Goal: Task Accomplishment & Management: Manage account settings

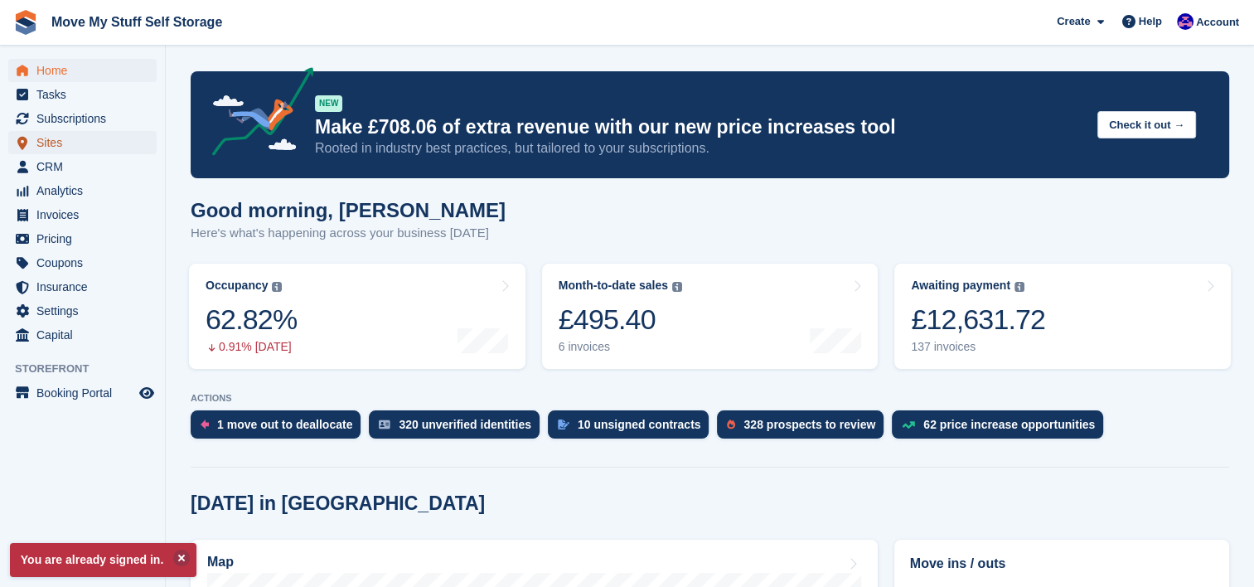
click at [70, 152] on span "Sites" at bounding box center [85, 142] width 99 height 23
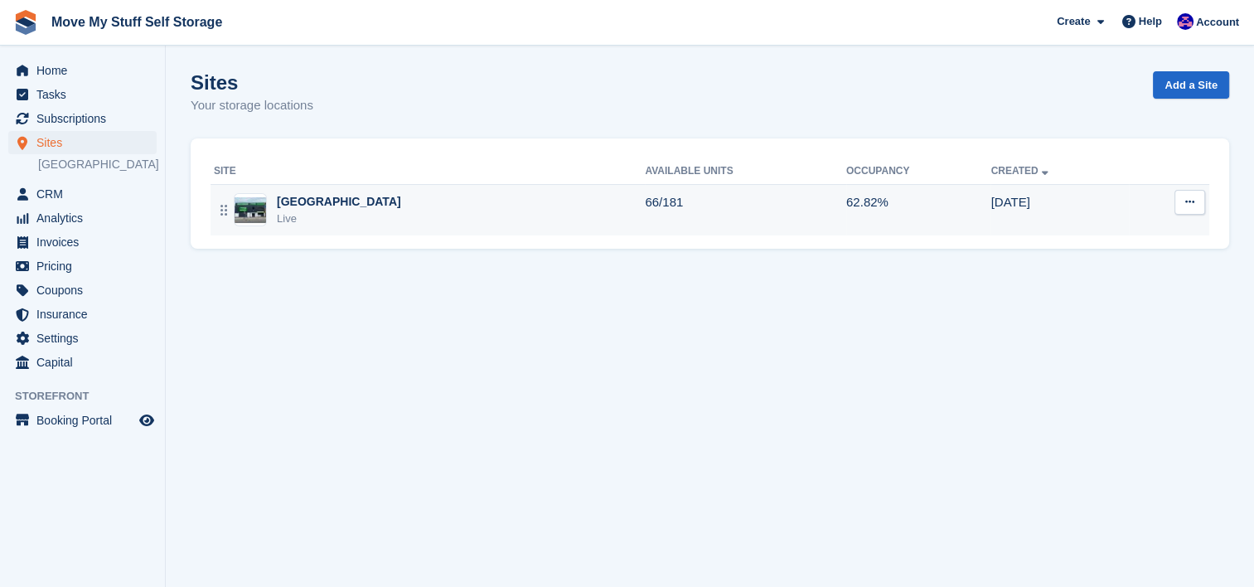
click at [536, 206] on div "Stoke-on-Trent Live" at bounding box center [429, 210] width 431 height 34
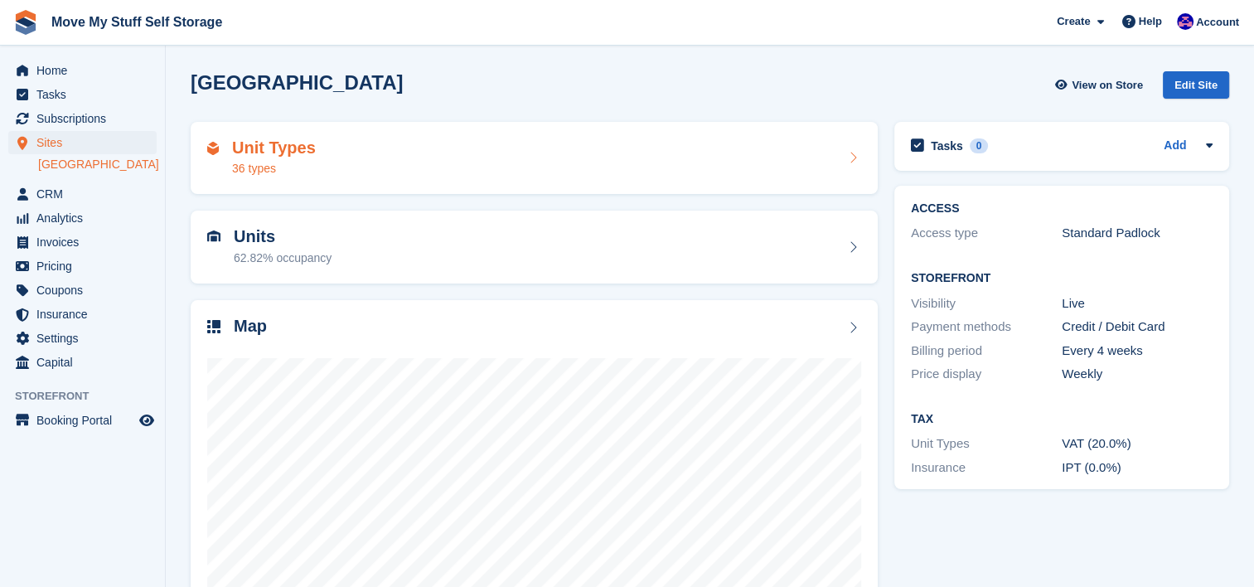
click at [663, 155] on div "Unit Types 36 types" at bounding box center [534, 158] width 654 height 40
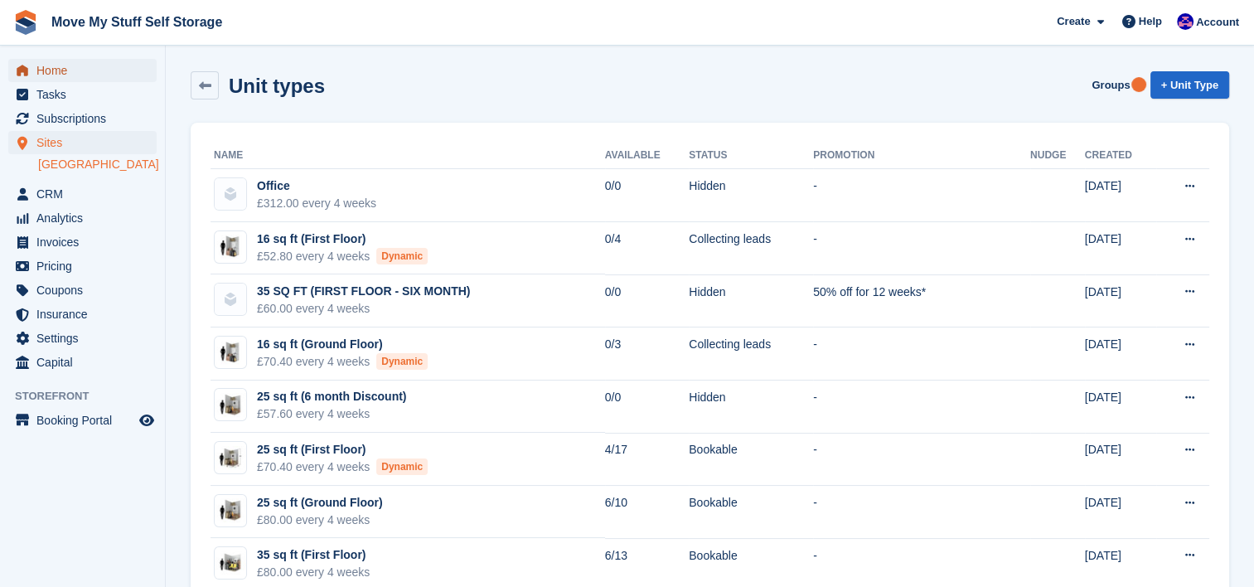
click at [53, 66] on span "Home" at bounding box center [85, 70] width 99 height 23
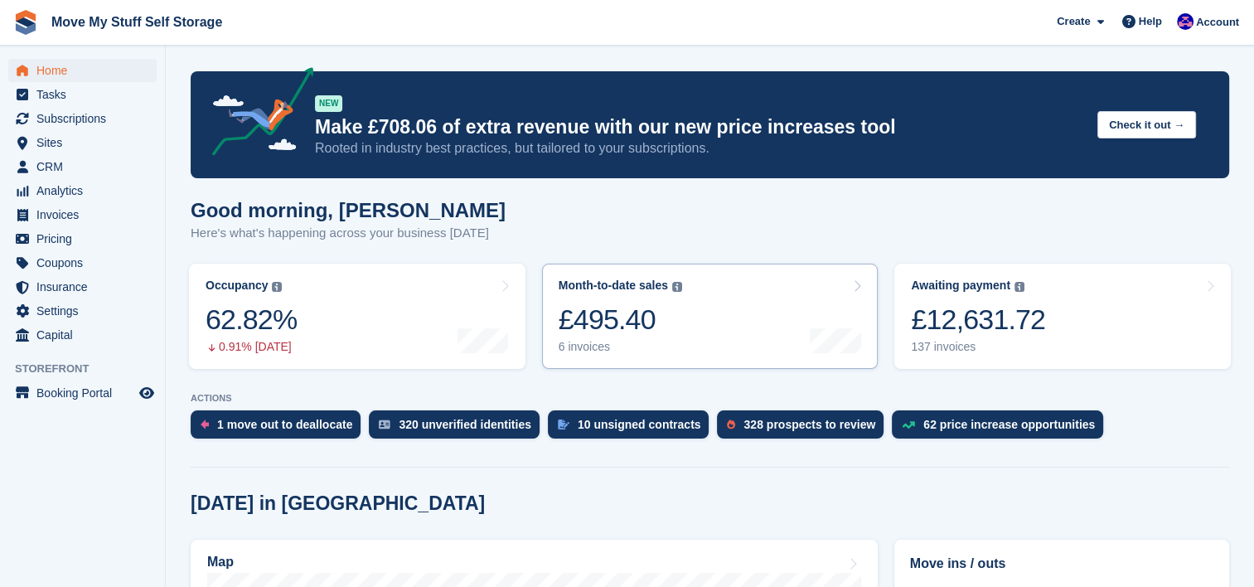
scroll to position [490, 0]
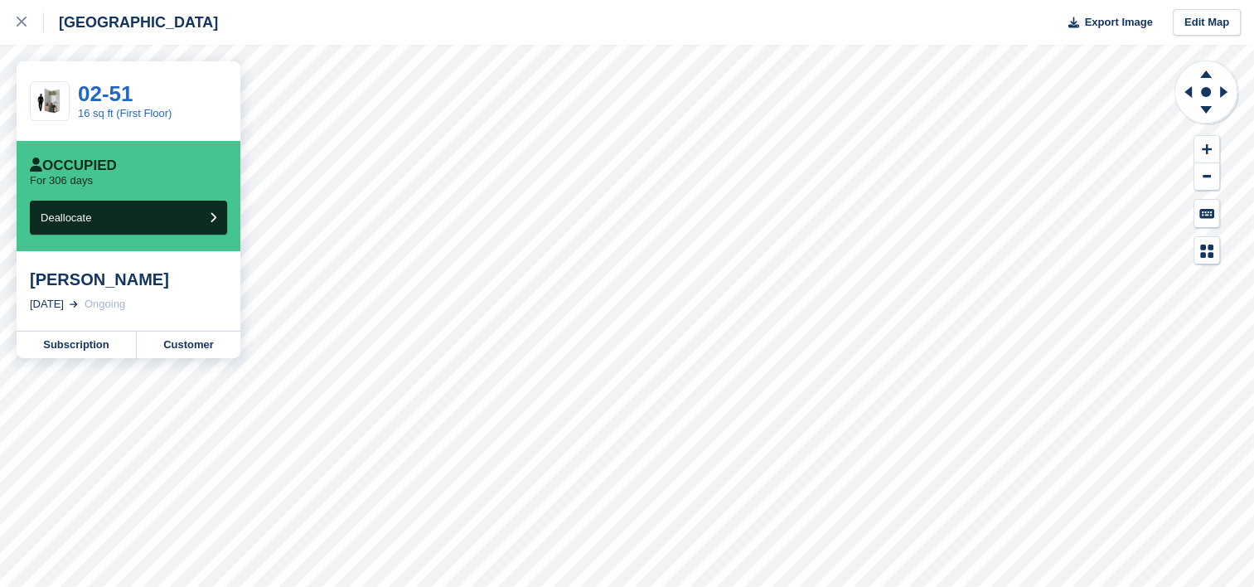
click at [90, 286] on div "[PERSON_NAME]" at bounding box center [128, 279] width 197 height 20
click at [166, 348] on link "Customer" at bounding box center [189, 344] width 104 height 27
click at [106, 353] on link "Subscription" at bounding box center [77, 344] width 120 height 27
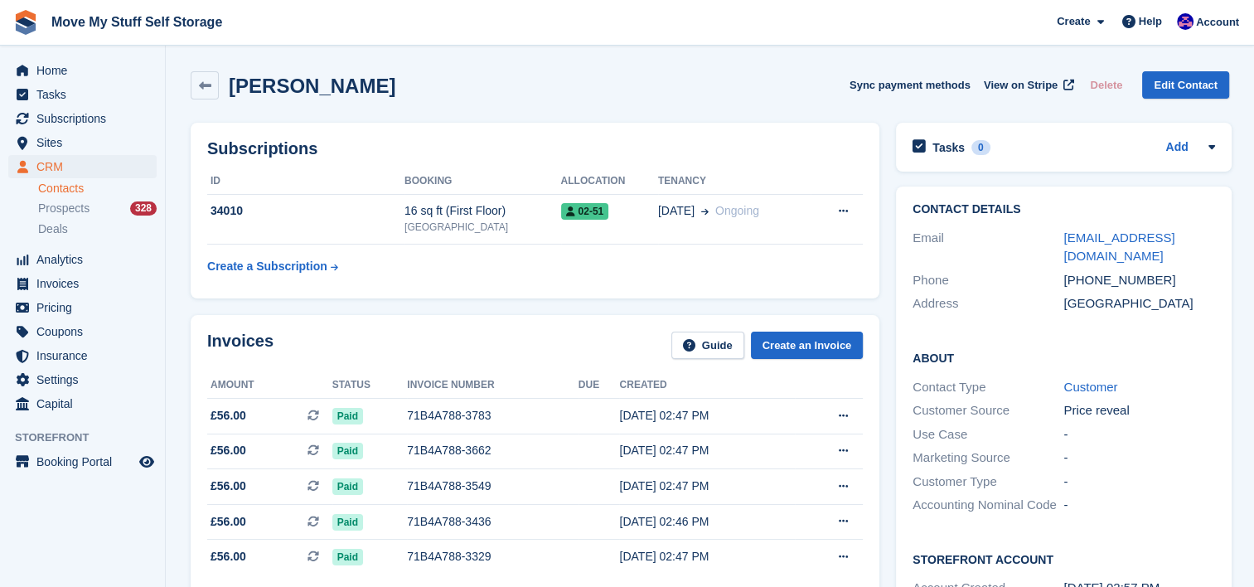
click at [660, 292] on div "Subscriptions ID Booking Allocation Tenancy 34010 16 sq ft (First Floor) Stoke-…" at bounding box center [535, 211] width 689 height 176
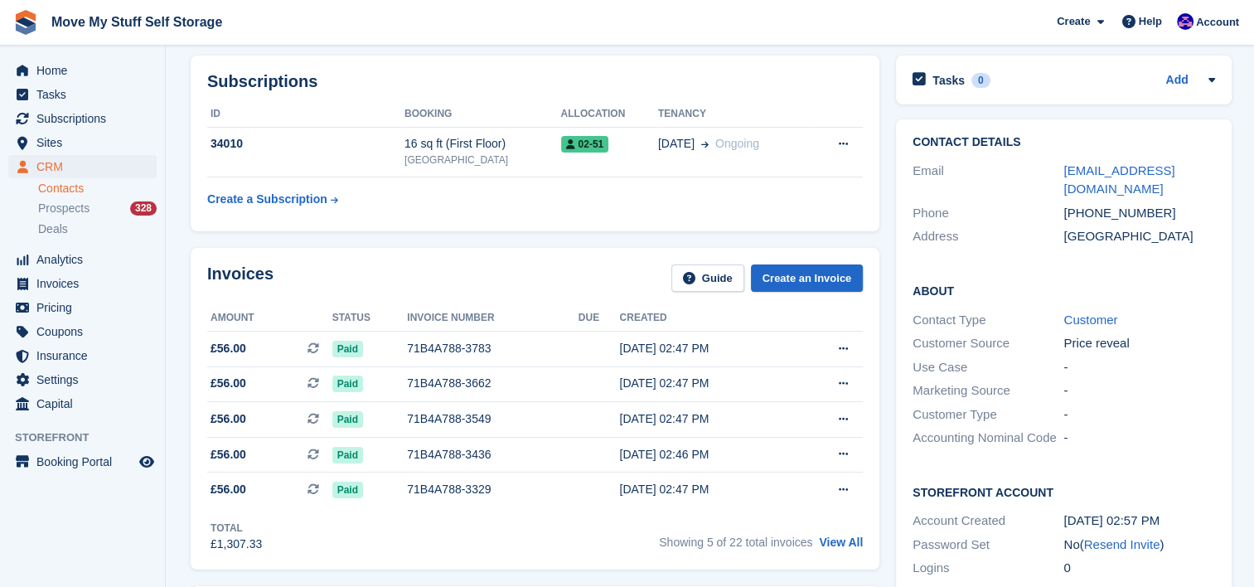
scroll to position [73, 0]
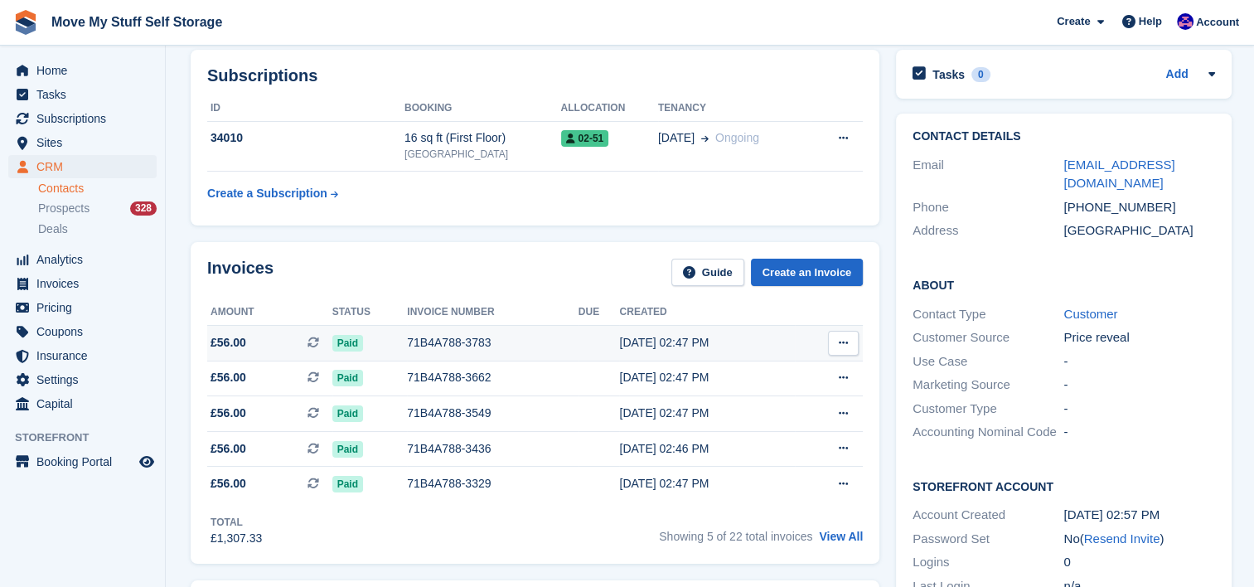
click at [578, 336] on td at bounding box center [598, 343] width 41 height 36
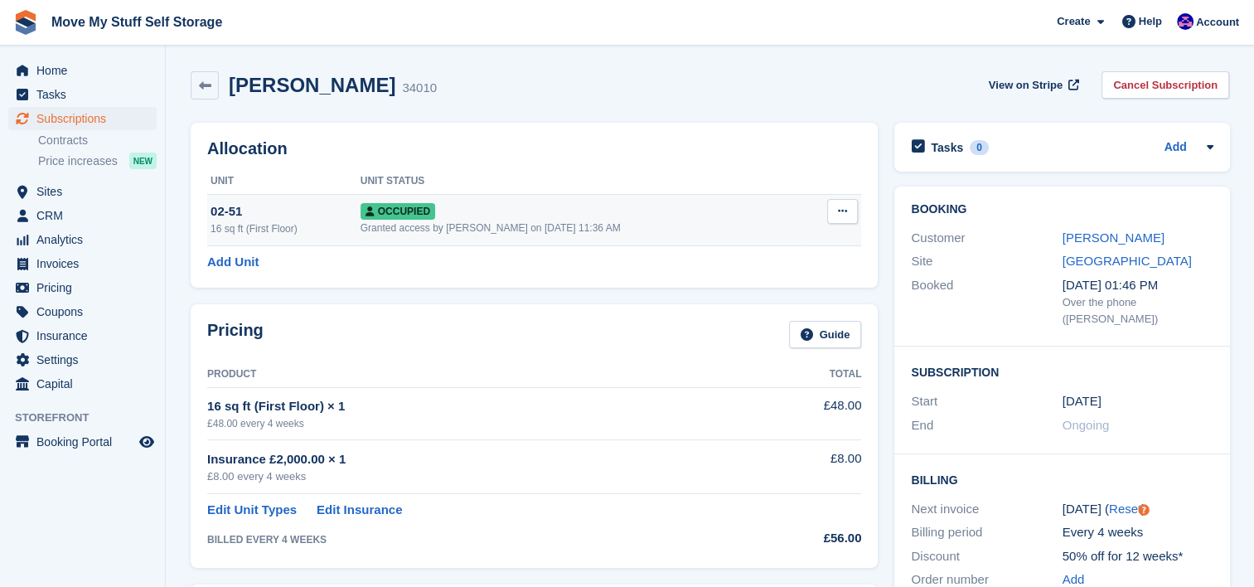
click at [848, 216] on button at bounding box center [842, 211] width 31 height 25
click at [767, 307] on p "Deallocate" at bounding box center [778, 301] width 144 height 22
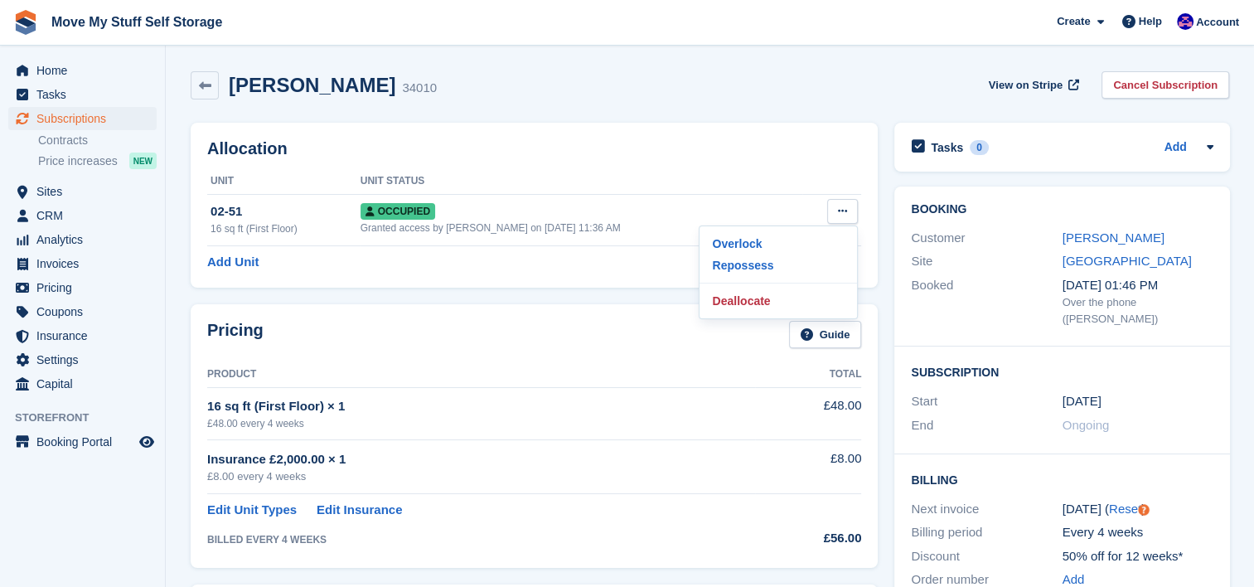
click at [285, 186] on th "Unit" at bounding box center [283, 181] width 153 height 27
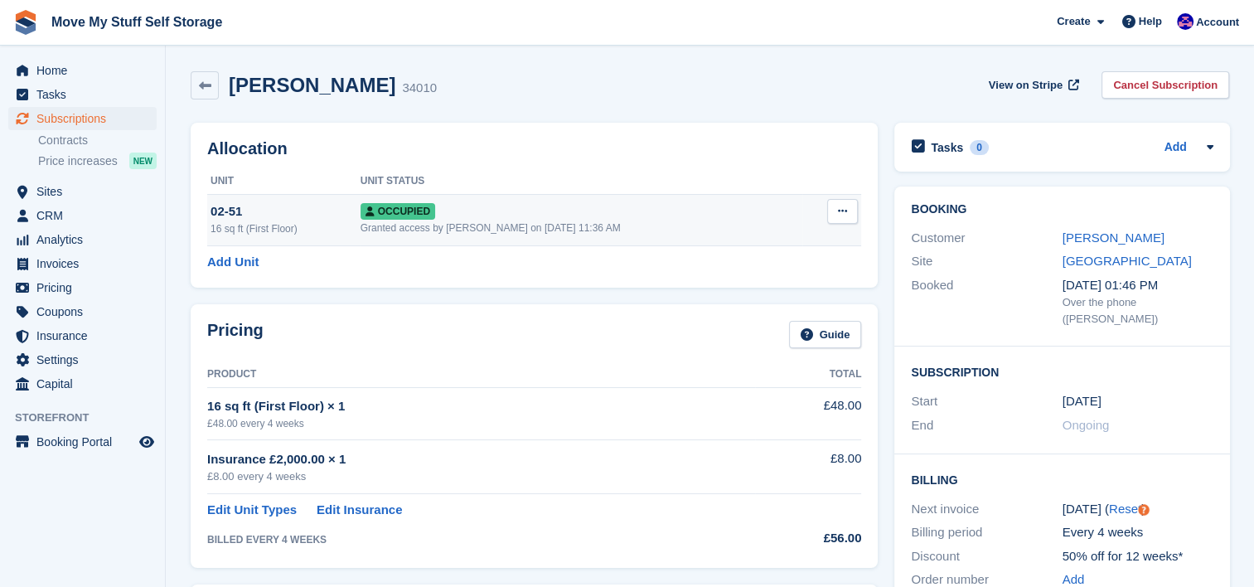
click at [289, 219] on div "02-51" at bounding box center [285, 211] width 150 height 19
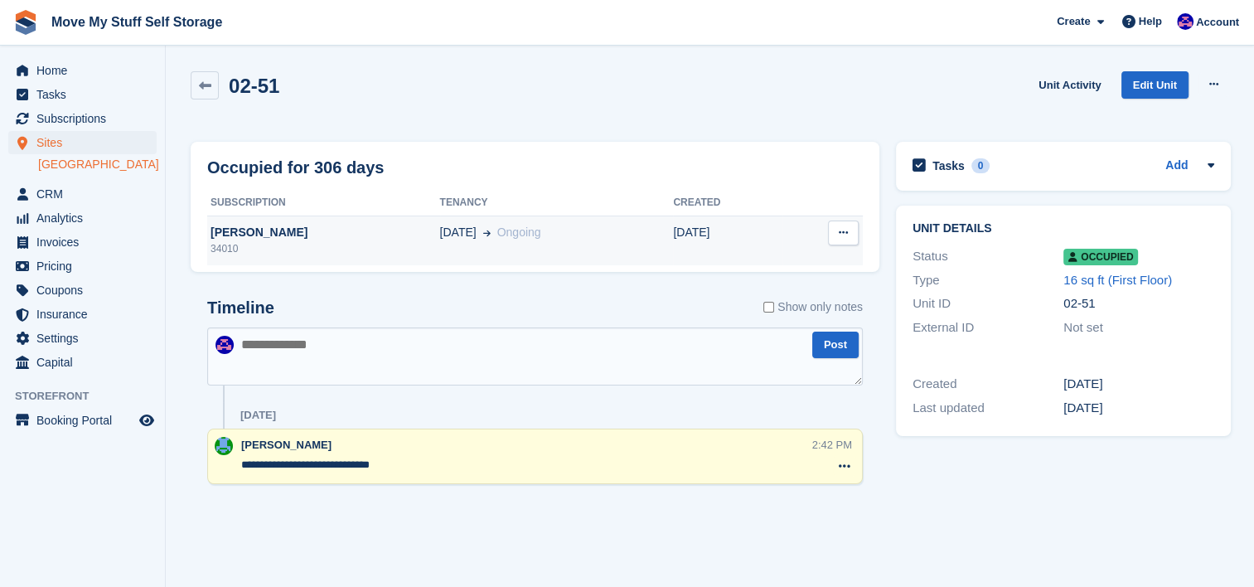
click at [755, 230] on td "[DATE]" at bounding box center [727, 240] width 109 height 50
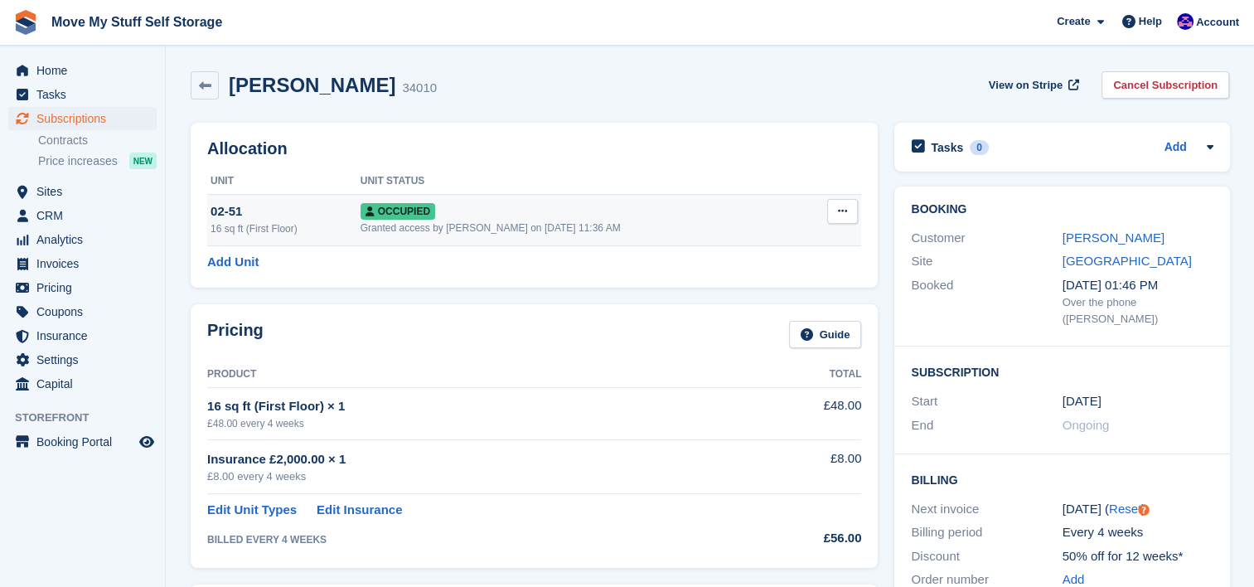
click at [844, 219] on button at bounding box center [842, 211] width 31 height 25
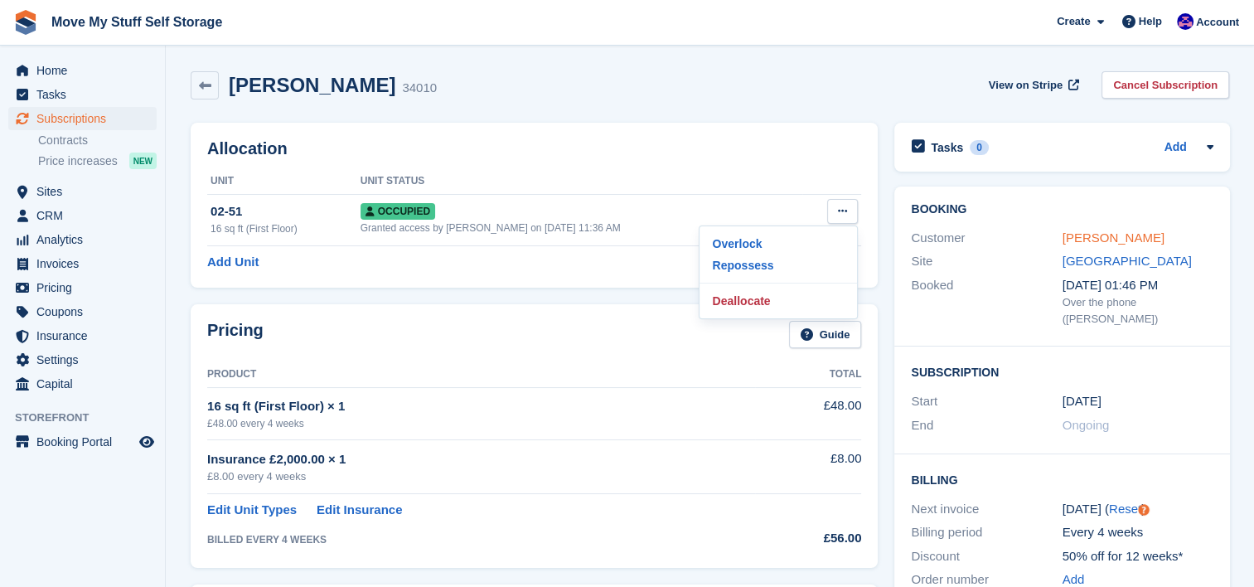
click at [1067, 235] on link "[PERSON_NAME]" at bounding box center [1113, 237] width 102 height 14
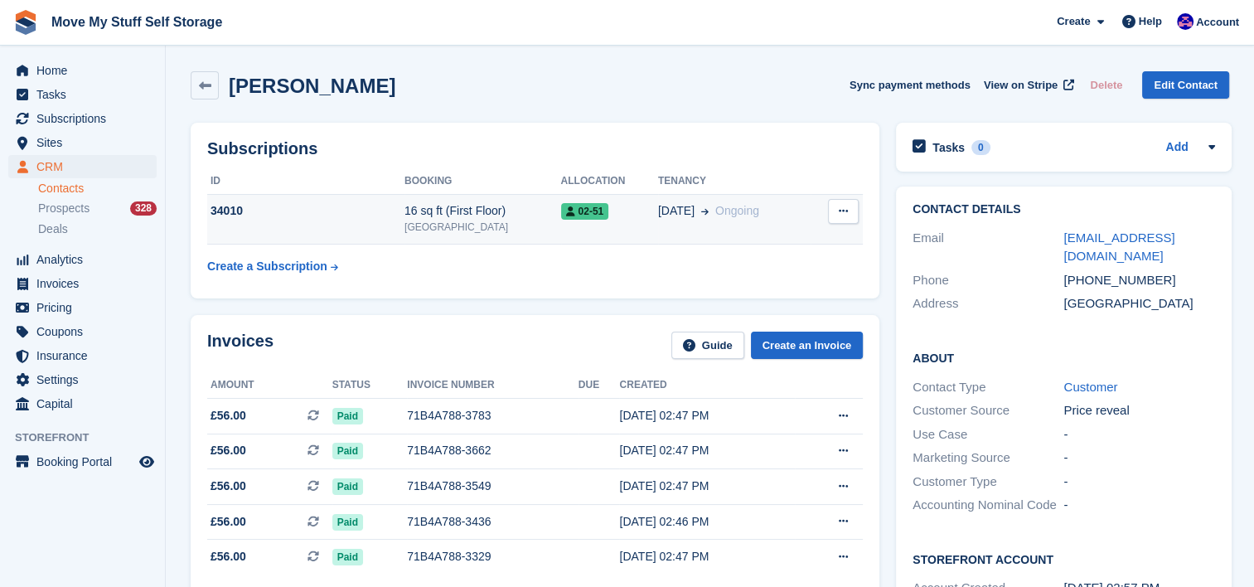
click at [840, 202] on button at bounding box center [843, 211] width 31 height 25
click at [754, 245] on p "Cancel subscription" at bounding box center [779, 244] width 144 height 22
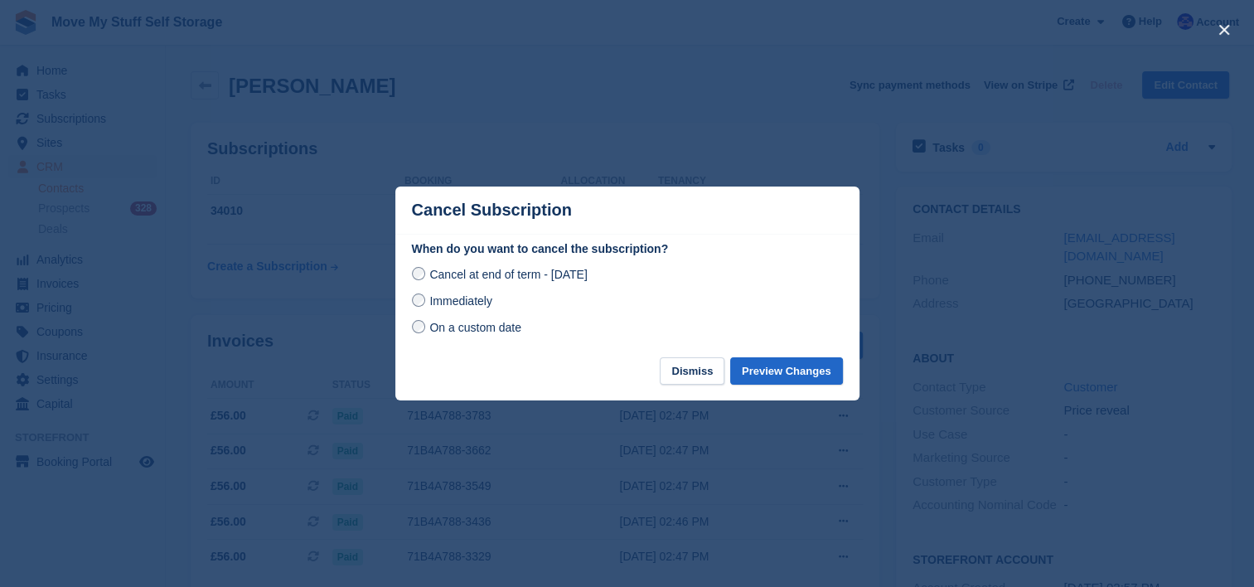
click at [468, 305] on span "Immediately" at bounding box center [460, 300] width 62 height 13
click at [806, 368] on button "Preview Changes" at bounding box center [786, 370] width 113 height 27
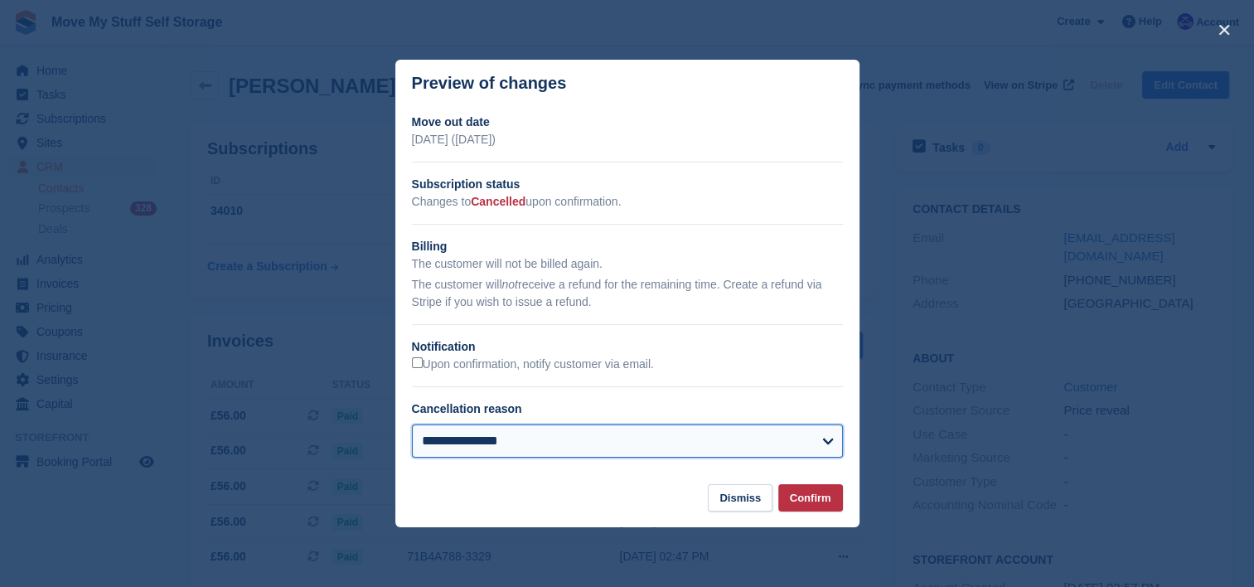
click at [772, 444] on select "**********" at bounding box center [627, 440] width 431 height 33
select select "**********"
click at [412, 425] on select "**********" at bounding box center [627, 440] width 431 height 33
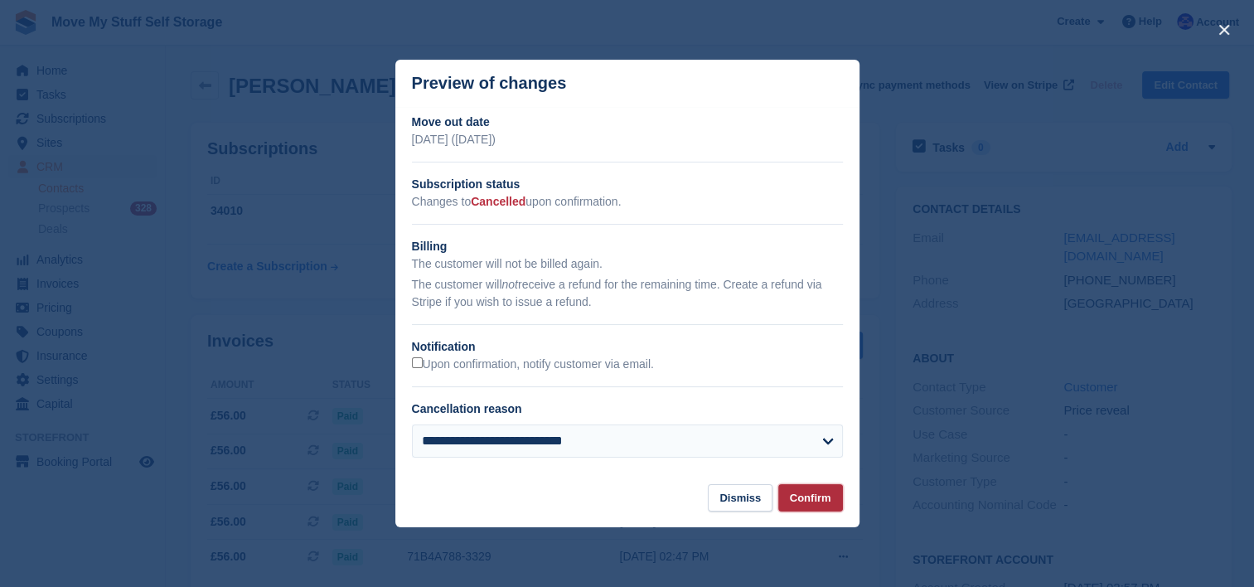
click at [788, 486] on button "Confirm" at bounding box center [810, 497] width 65 height 27
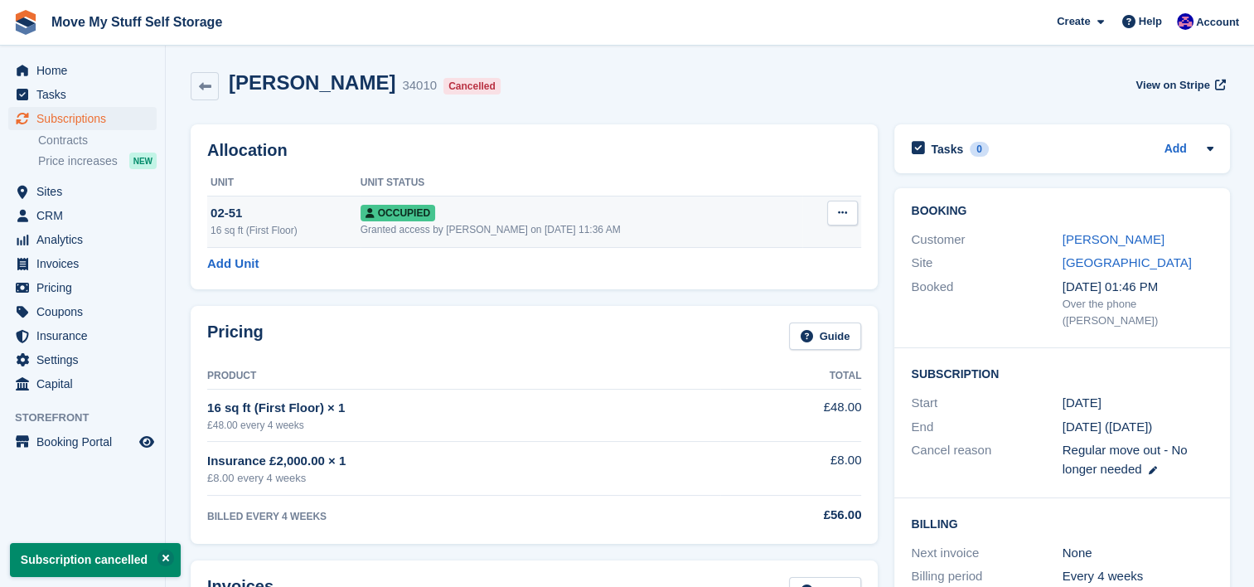
click at [848, 210] on button at bounding box center [842, 213] width 31 height 25
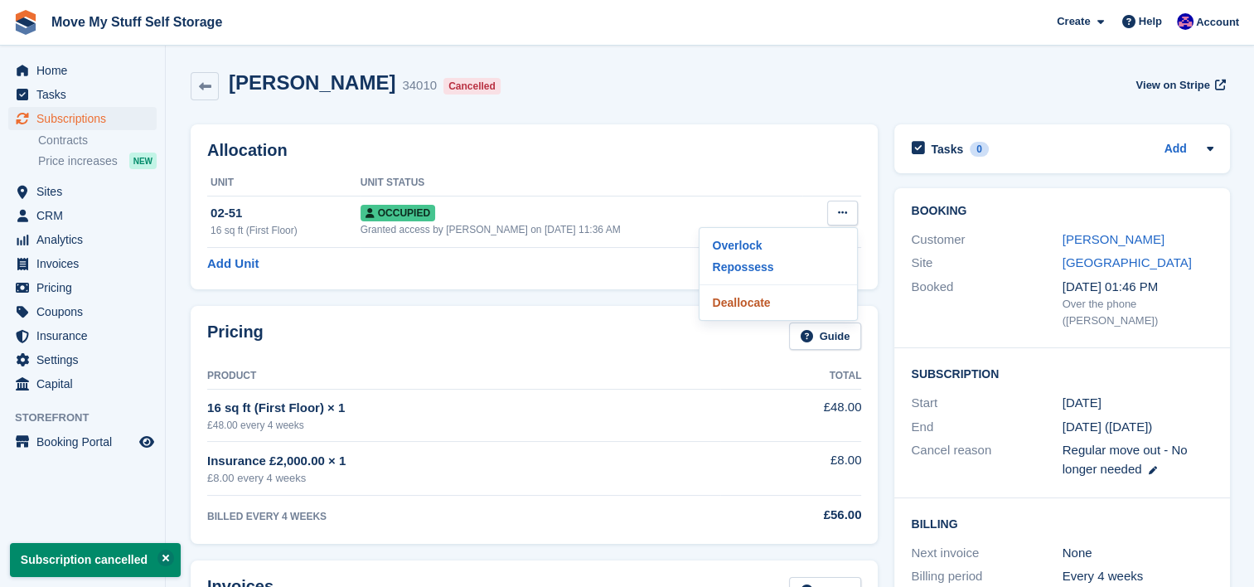
drag, startPoint x: 767, startPoint y: 305, endPoint x: 729, endPoint y: 51, distance: 256.3
click at [767, 305] on p "Deallocate" at bounding box center [778, 303] width 144 height 22
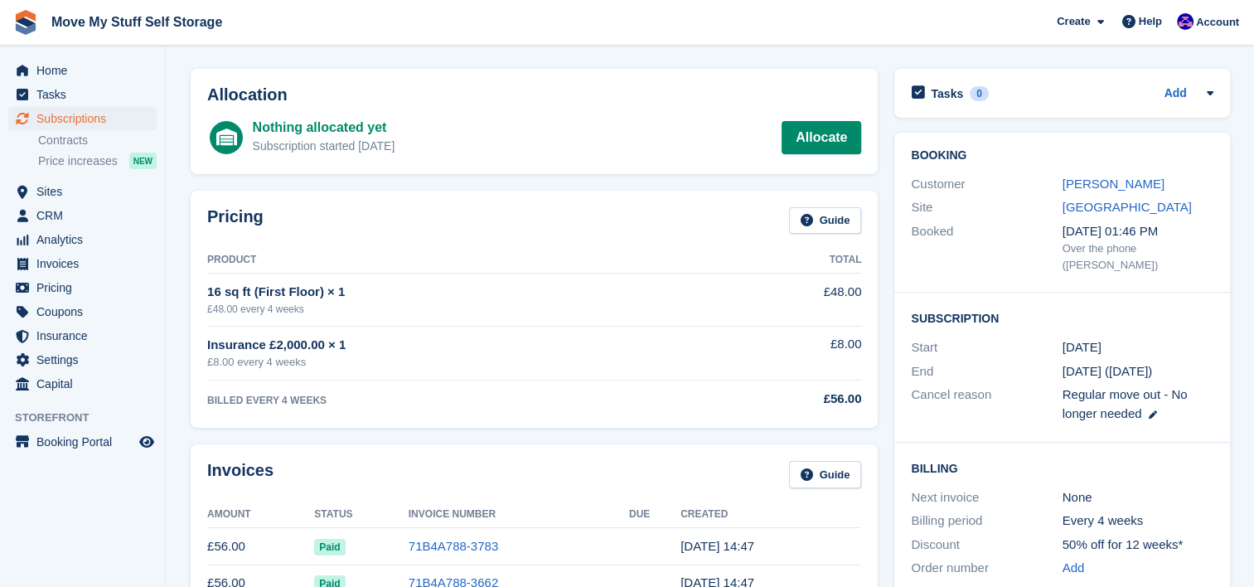
scroll to position [65, 0]
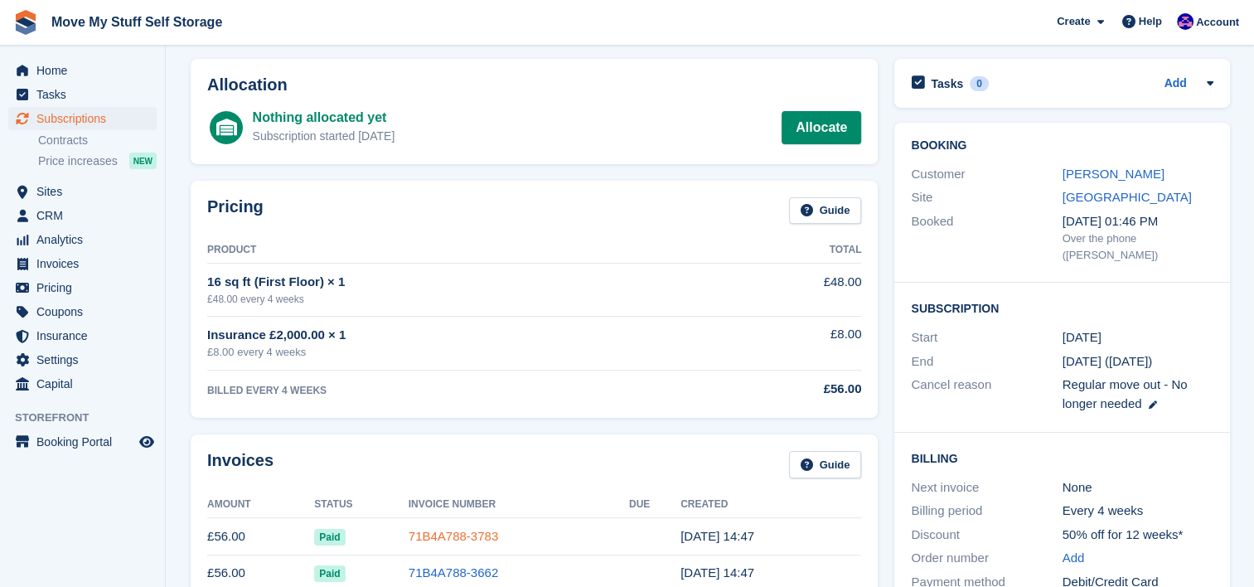
click at [477, 533] on link "71B4A788-3783" at bounding box center [454, 536] width 90 height 14
